Goal: Transaction & Acquisition: Book appointment/travel/reservation

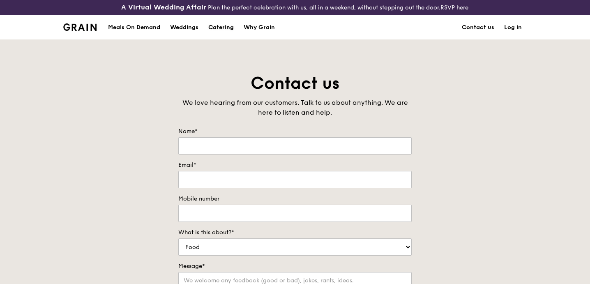
click at [213, 35] on div "Catering" at bounding box center [220, 27] width 25 height 25
click at [217, 33] on div "Catering" at bounding box center [220, 27] width 25 height 25
click at [223, 25] on div "Catering" at bounding box center [220, 27] width 25 height 25
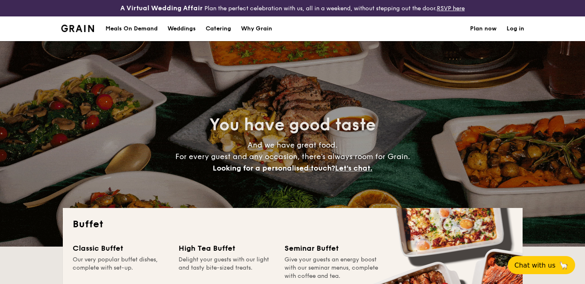
select select
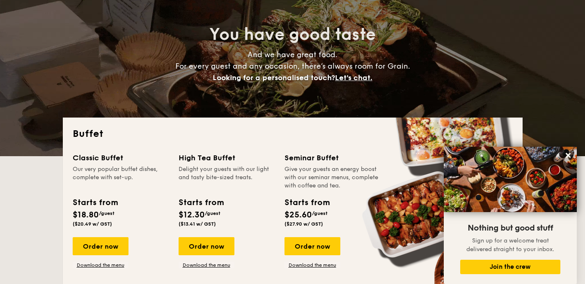
scroll to position [91, 0]
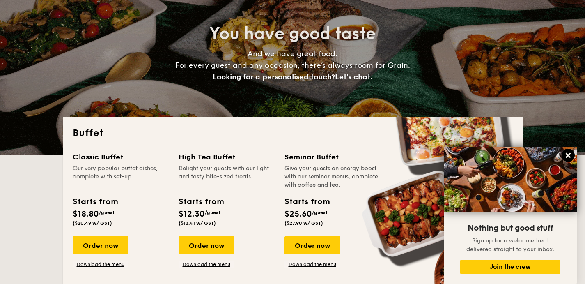
click at [569, 158] on icon at bounding box center [568, 155] width 7 height 7
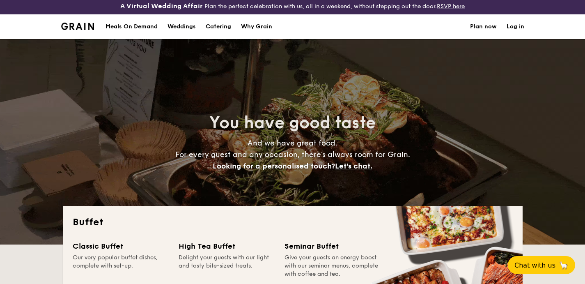
scroll to position [0, 0]
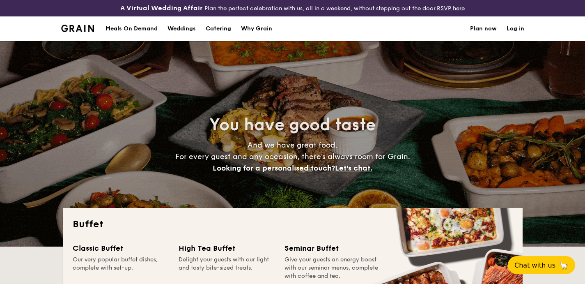
click at [223, 29] on h1 "Catering" at bounding box center [218, 28] width 25 height 25
click at [217, 32] on h1 "Catering" at bounding box center [218, 28] width 25 height 25
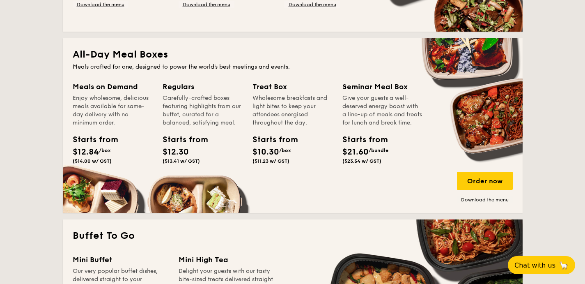
scroll to position [349, 0]
